Goal: Task Accomplishment & Management: Complete application form

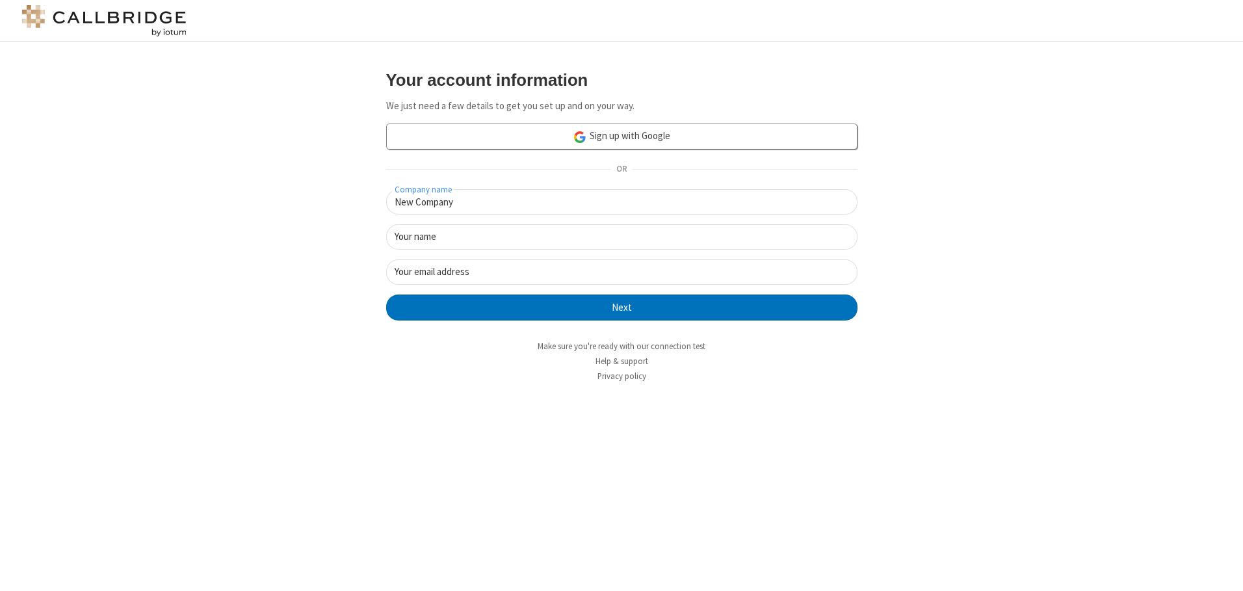
type input "New Company"
type input "New User"
type input "[EMAIL_ADDRESS]."
click button "Next" at bounding box center [621, 308] width 471 height 26
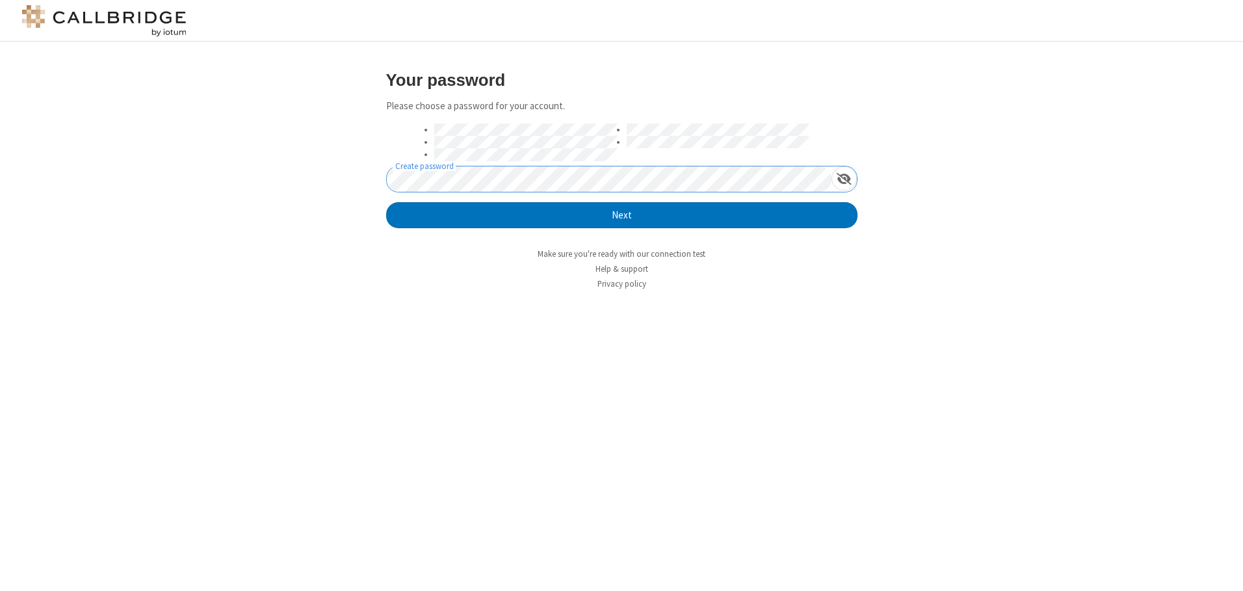
click button "Next" at bounding box center [621, 215] width 471 height 26
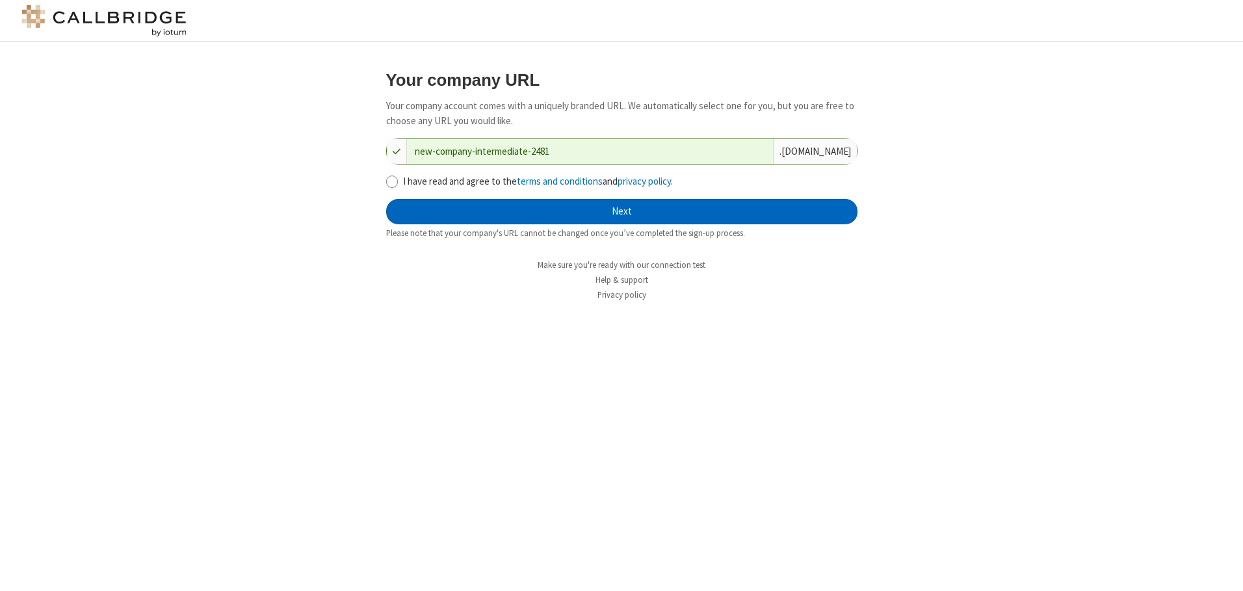
click at [622, 211] on button "Next" at bounding box center [621, 212] width 471 height 26
